Goal: Transaction & Acquisition: Purchase product/service

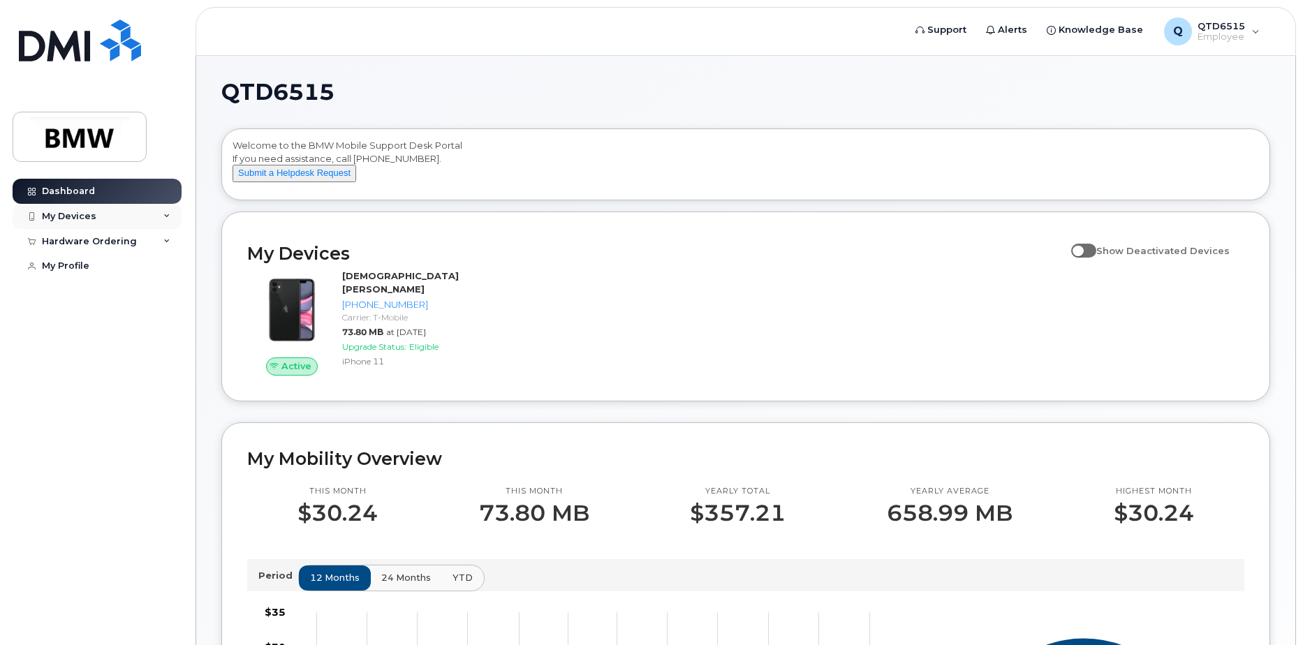
click at [131, 216] on div "My Devices" at bounding box center [97, 216] width 169 height 25
click at [117, 245] on div "Hardware Ordering" at bounding box center [89, 241] width 95 height 11
drag, startPoint x: 117, startPoint y: 245, endPoint x: 107, endPoint y: 263, distance: 21.0
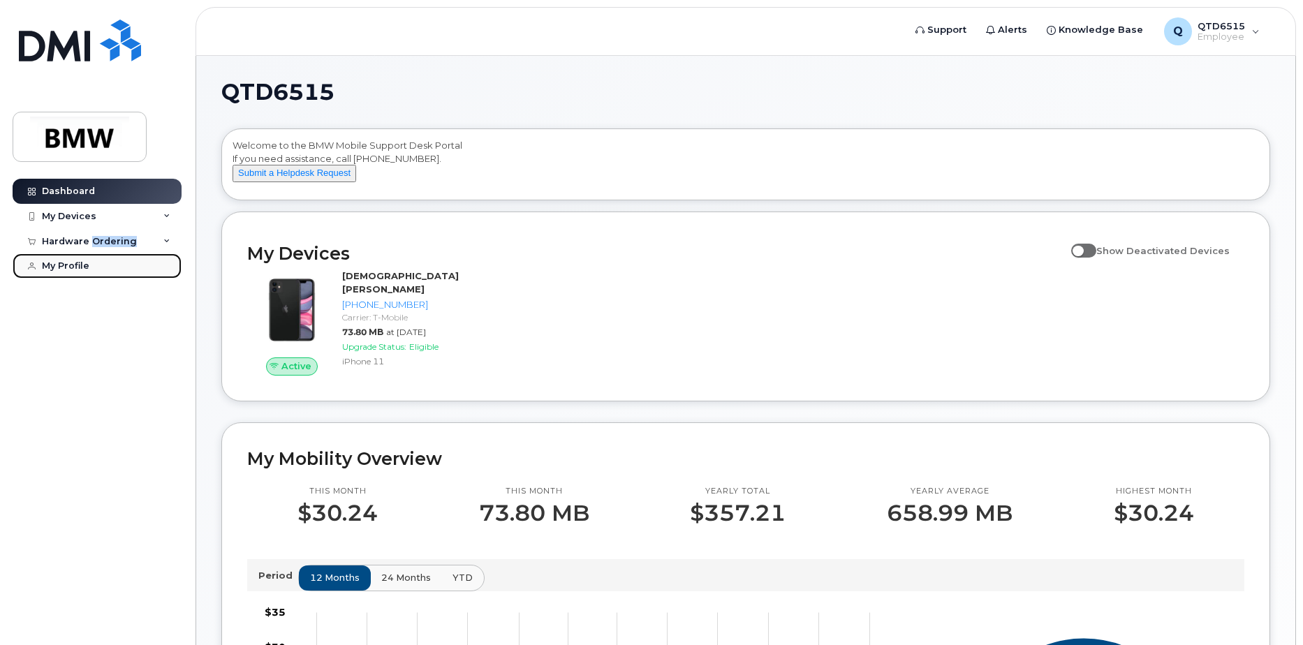
click at [107, 263] on link "My Profile" at bounding box center [97, 265] width 169 height 25
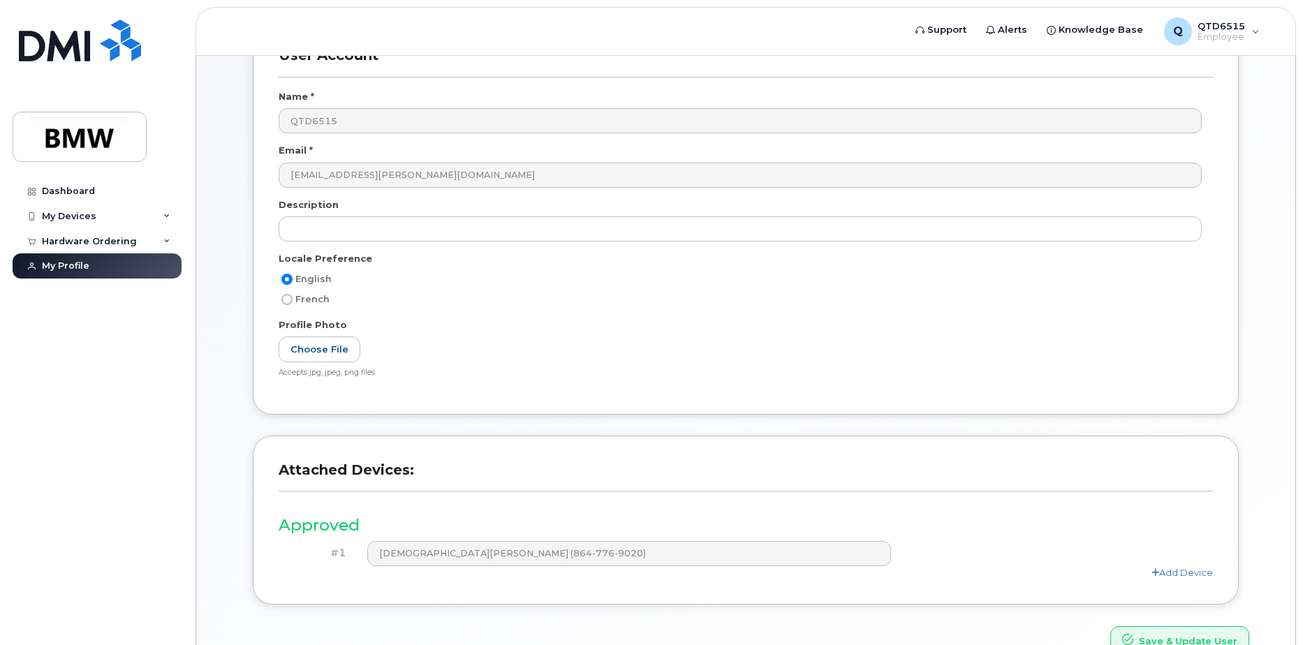
scroll to position [184, 0]
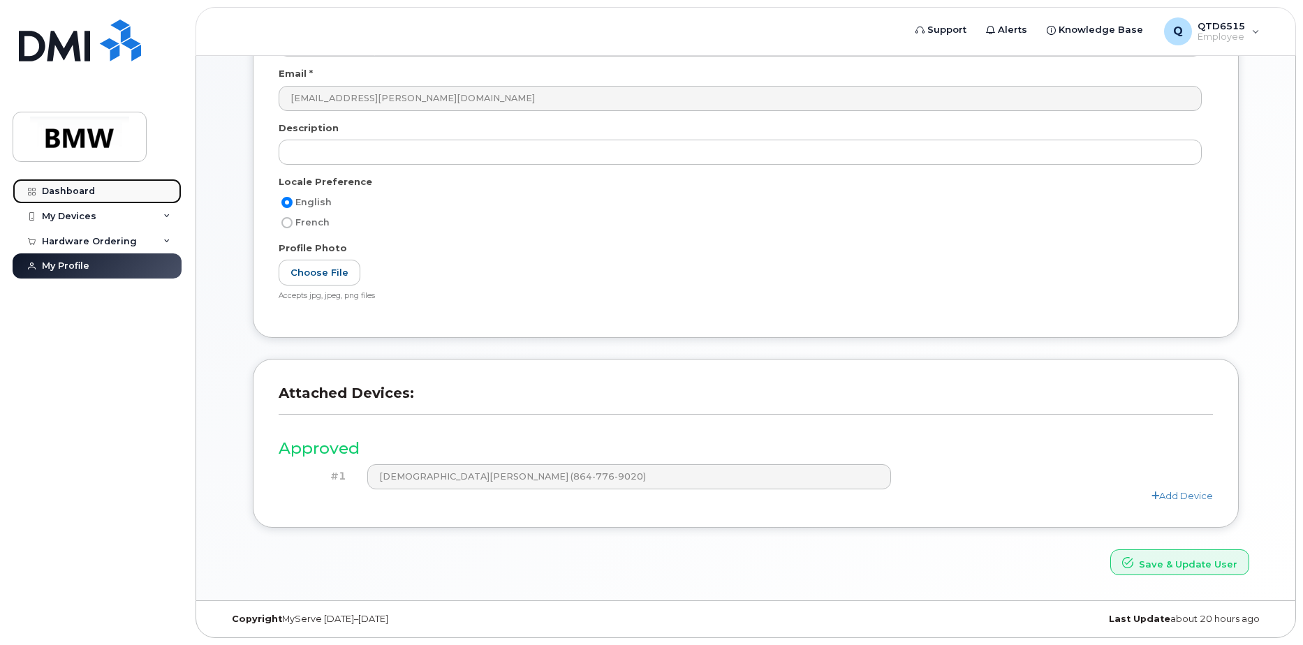
click at [82, 195] on div "Dashboard" at bounding box center [68, 191] width 53 height 11
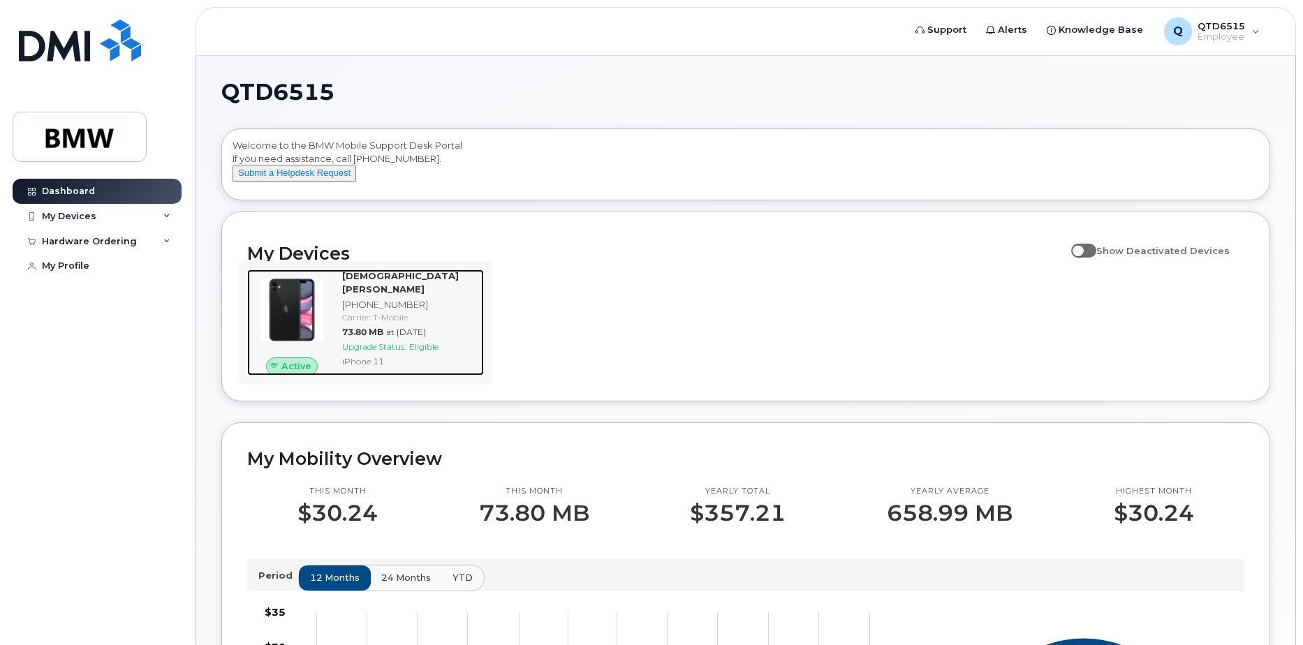
click at [366, 331] on span "73.80 MB" at bounding box center [362, 332] width 41 height 10
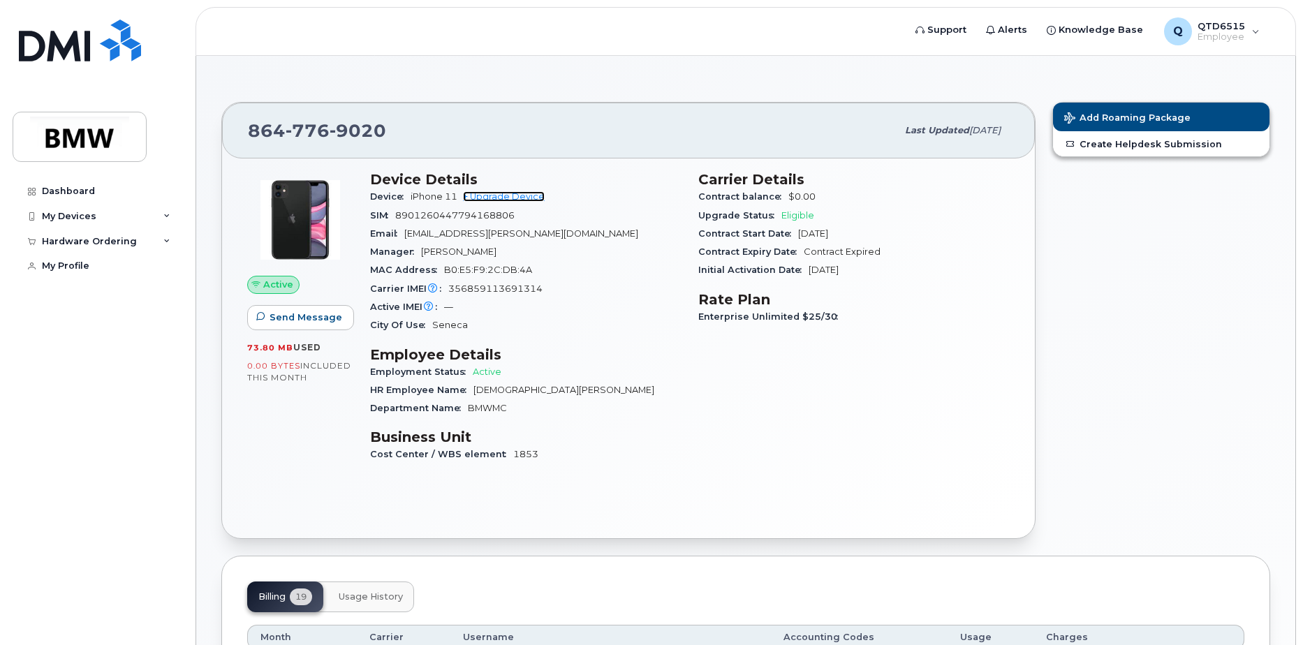
click at [503, 196] on link "+ Upgrade Device" at bounding box center [504, 196] width 82 height 10
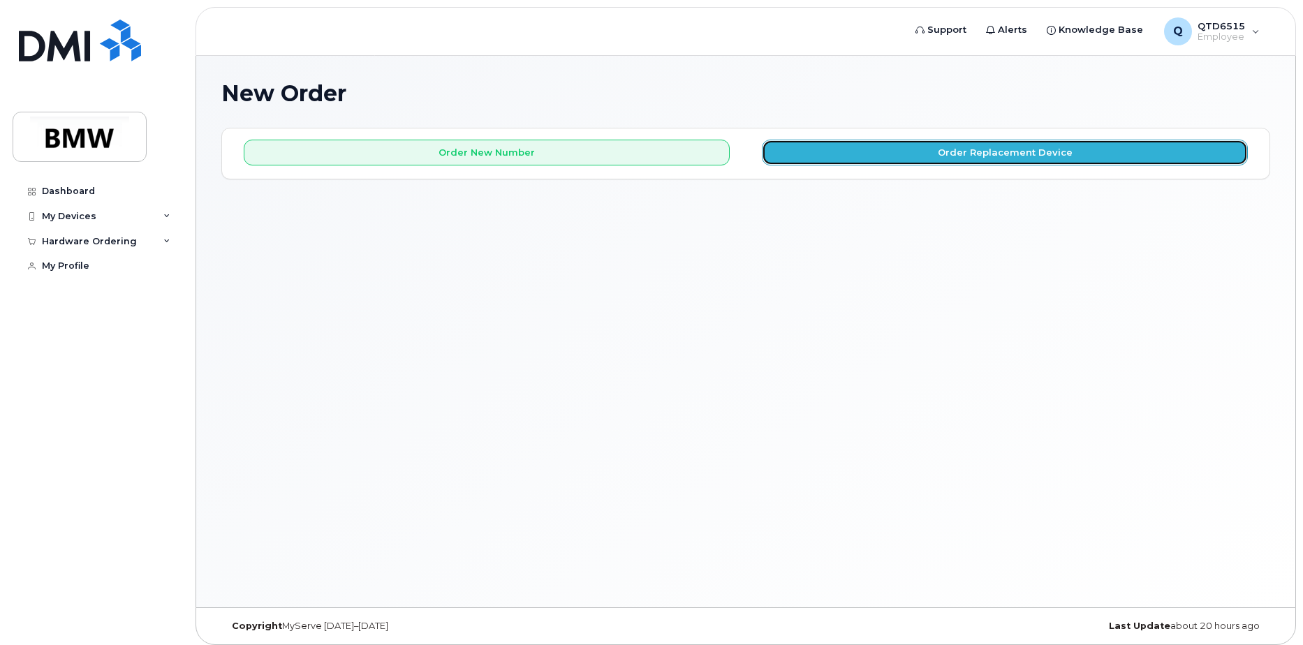
click at [1006, 151] on button "Order Replacement Device" at bounding box center [1005, 153] width 486 height 26
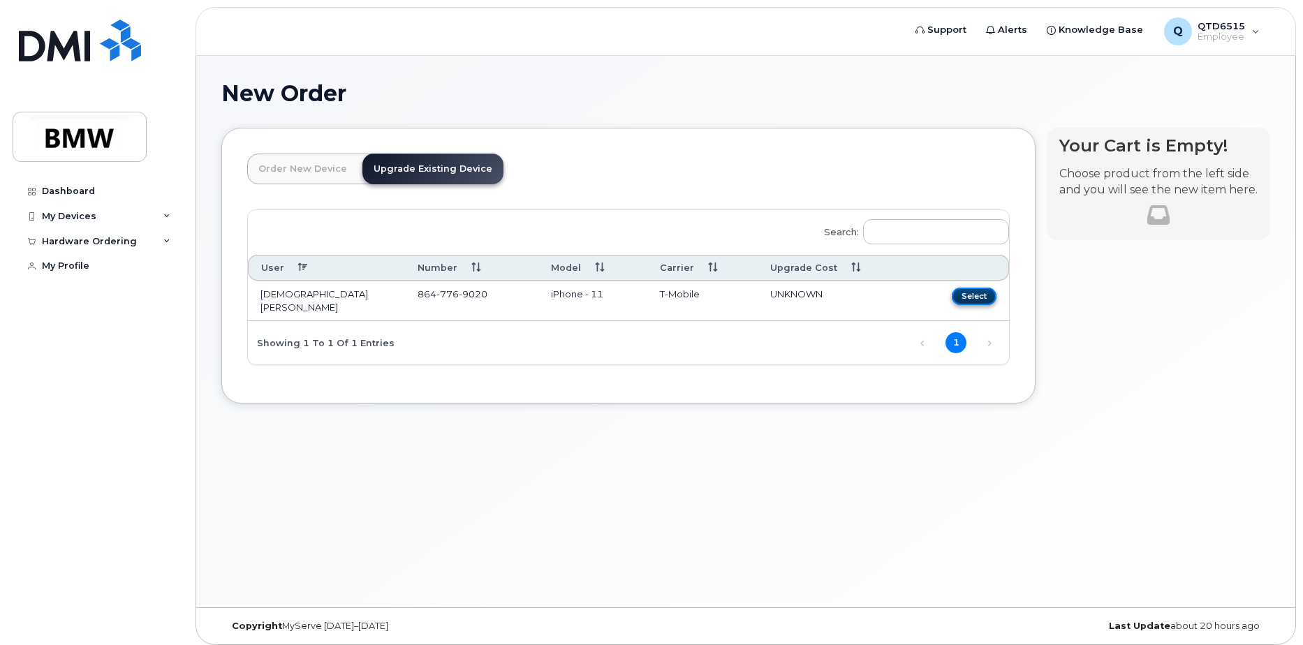
click at [974, 293] on button "Select" at bounding box center [973, 296] width 45 height 17
